Goal: Information Seeking & Learning: Learn about a topic

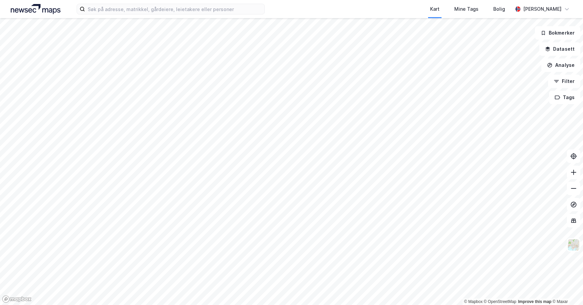
click at [151, 15] on div "Kart Mine Tags Bolig [PERSON_NAME]" at bounding box center [291, 9] width 583 height 18
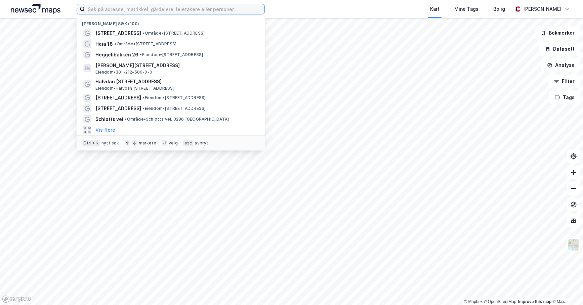
click at [150, 13] on input at bounding box center [174, 9] width 179 height 10
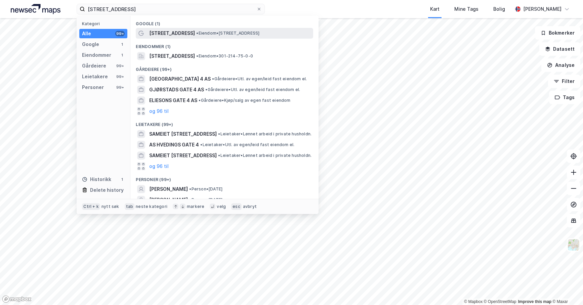
click at [165, 36] on span "[STREET_ADDRESS]" at bounding box center [172, 33] width 46 height 8
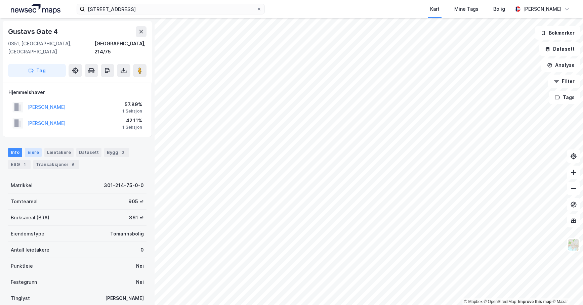
click at [31, 148] on div "Eiere" at bounding box center [33, 152] width 17 height 9
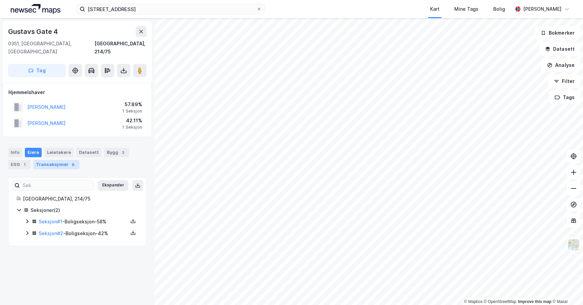
click at [49, 160] on div "Transaksjoner 6" at bounding box center [56, 164] width 46 height 9
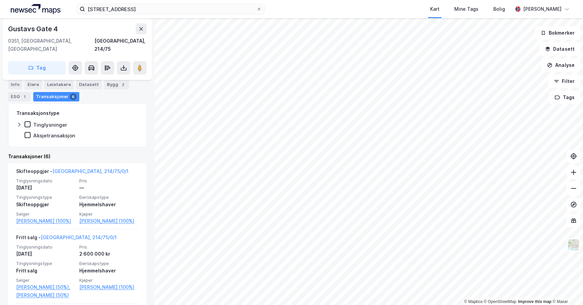
scroll to position [134, 0]
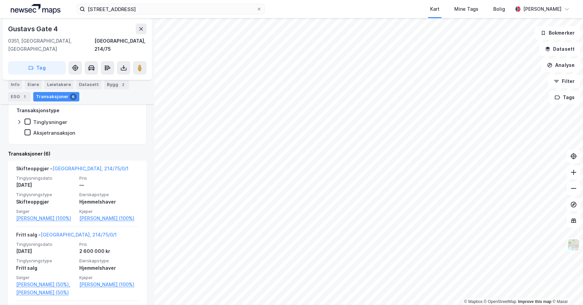
click at [50, 80] on div "Leietakere" at bounding box center [58, 84] width 29 height 9
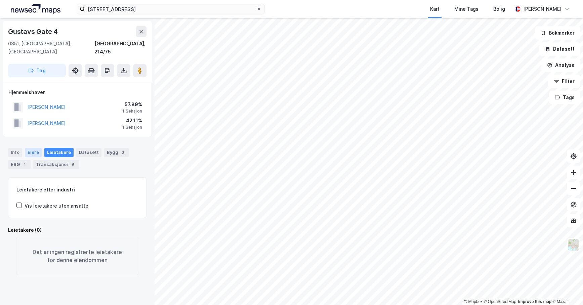
click at [35, 148] on div "Eiere" at bounding box center [33, 152] width 17 height 9
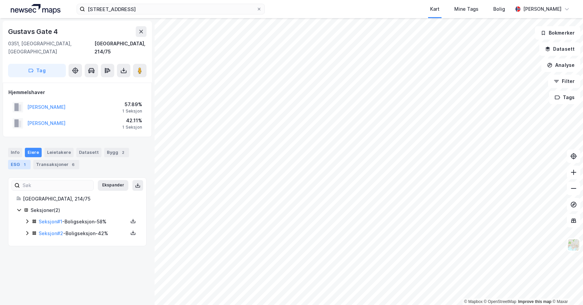
click at [23, 161] on div "1" at bounding box center [24, 164] width 7 height 7
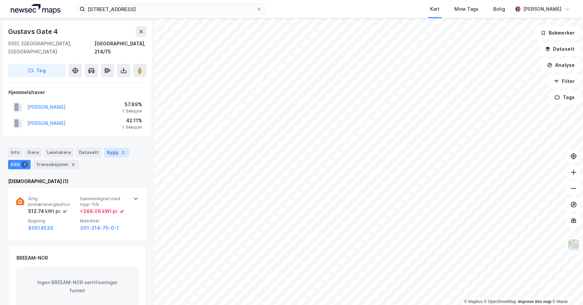
click at [104, 148] on div "Bygg 2" at bounding box center [116, 152] width 25 height 9
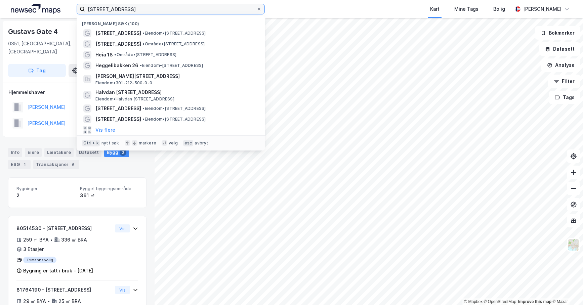
drag, startPoint x: 106, startPoint y: 11, endPoint x: -8, endPoint y: 11, distance: 114.5
click at [0, 11] on html "[STREET_ADDRESS] (100) [STREET_ADDRESS] • Eiendom • [STREET_ADDRESS] • Område •…" at bounding box center [291, 152] width 583 height 305
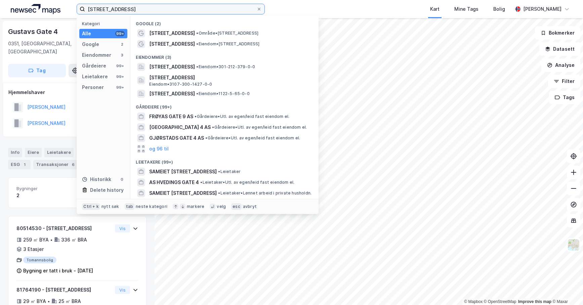
type input "[STREET_ADDRESS]"
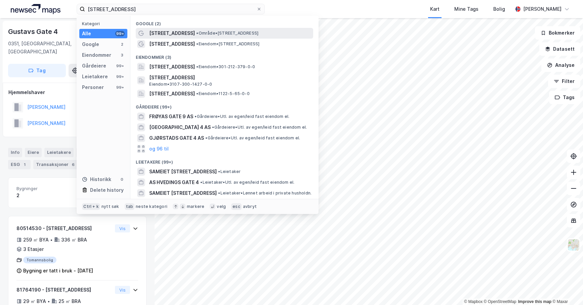
click at [156, 31] on span "[STREET_ADDRESS]" at bounding box center [172, 33] width 46 height 8
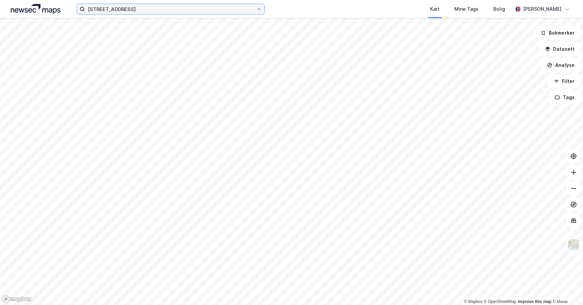
click at [134, 7] on input "[STREET_ADDRESS]" at bounding box center [170, 9] width 171 height 10
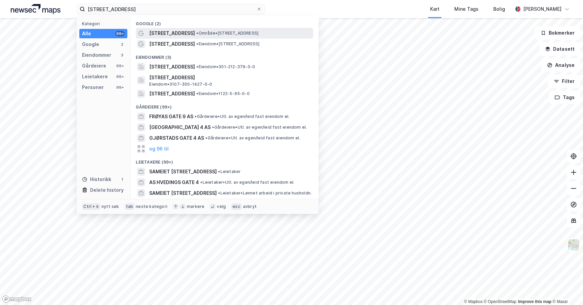
click at [160, 33] on span "[STREET_ADDRESS]" at bounding box center [172, 33] width 46 height 8
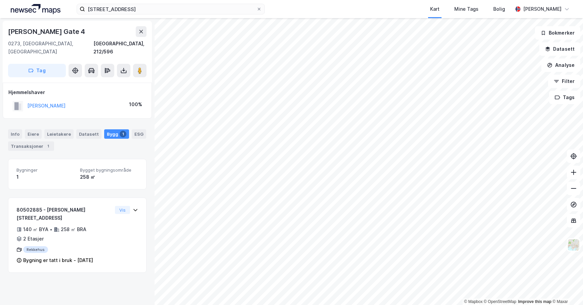
scroll to position [8, 0]
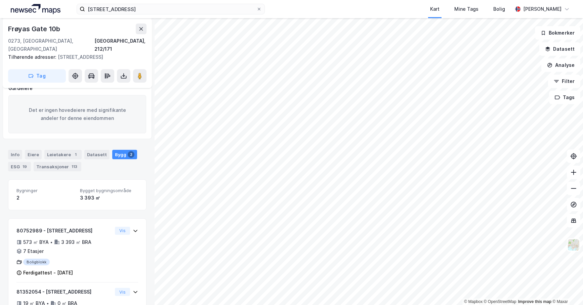
scroll to position [112, 0]
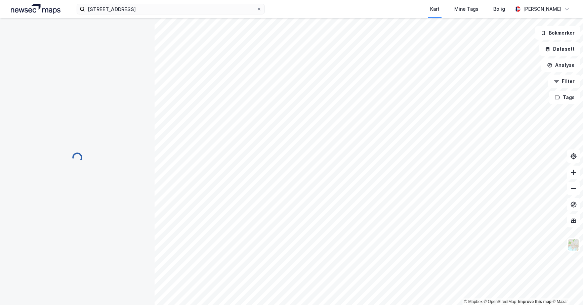
scroll to position [15, 0]
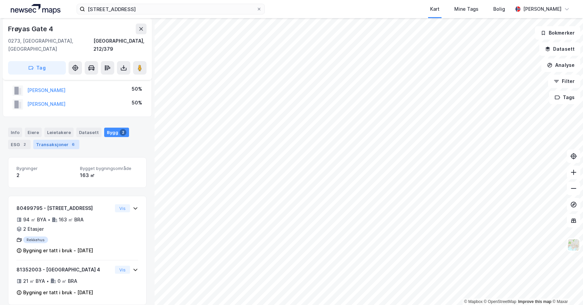
click at [61, 140] on div "Transaksjoner 6" at bounding box center [56, 144] width 46 height 9
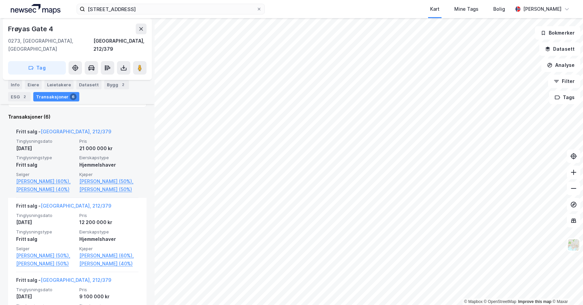
scroll to position [168, 0]
